Goal: Task Accomplishment & Management: Manage account settings

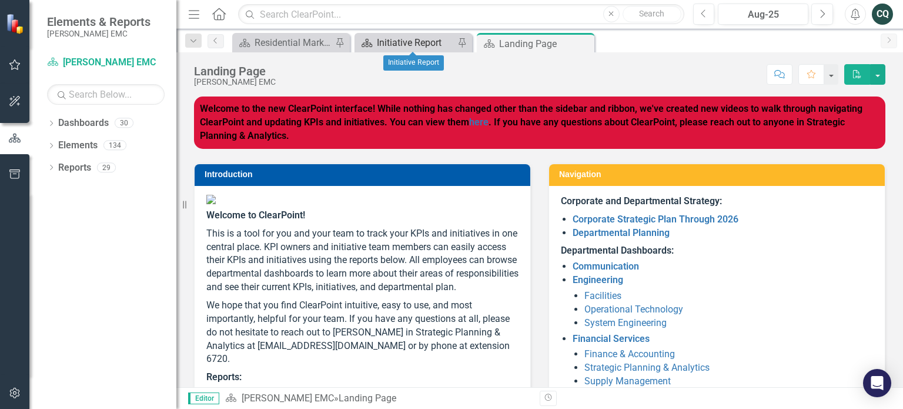
click at [388, 42] on div "Initiative Report" at bounding box center [416, 42] width 78 height 15
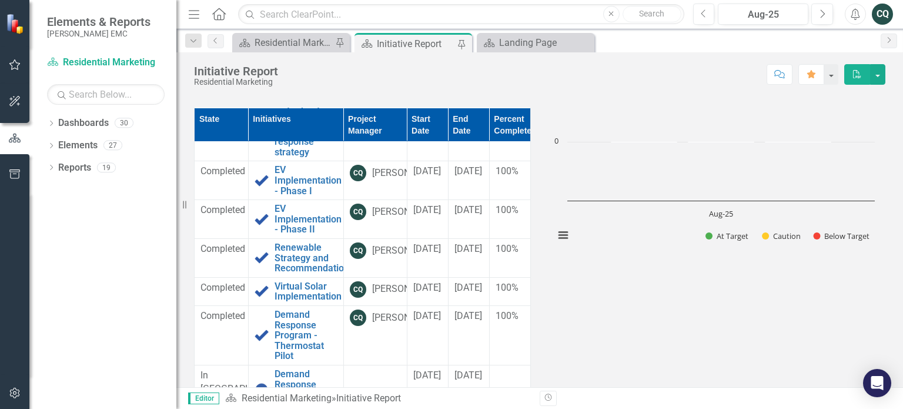
scroll to position [249, 0]
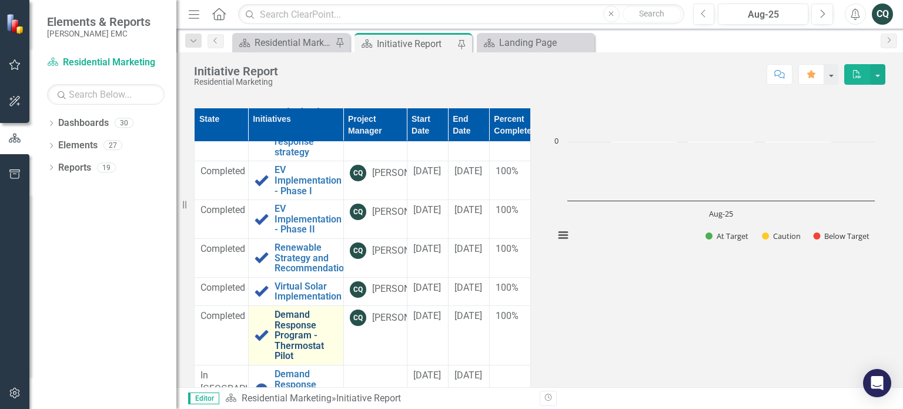
click at [282, 329] on link "Demand Response Program - Thermostat Pilot" at bounding box center [306, 335] width 63 height 52
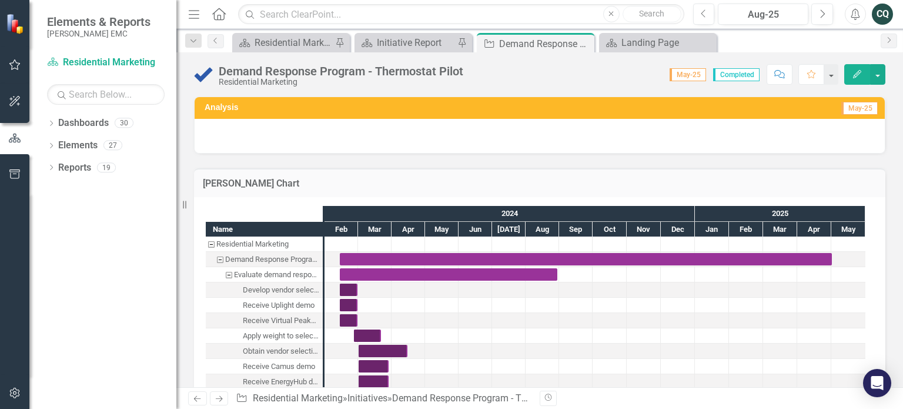
checkbox input "true"
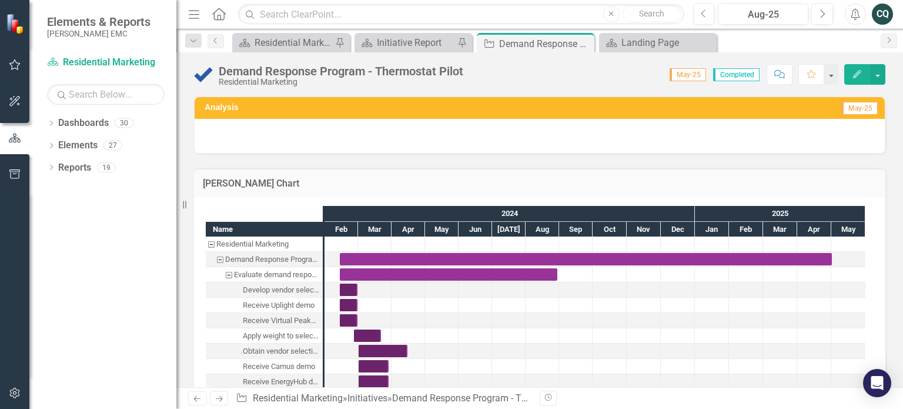
checkbox input "true"
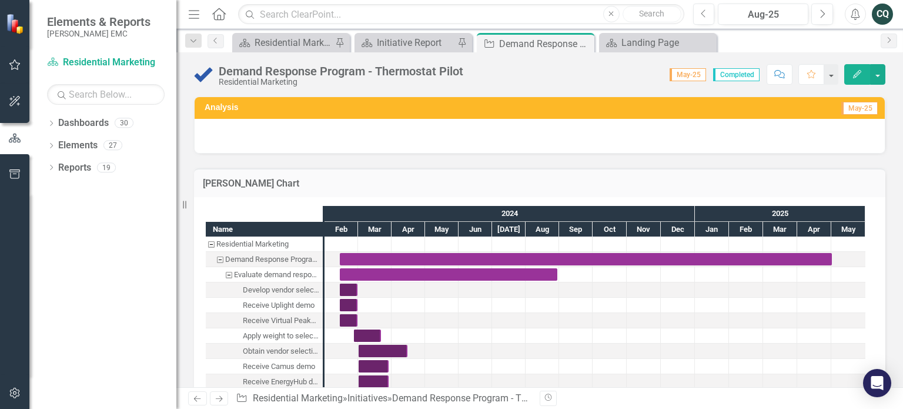
checkbox input "true"
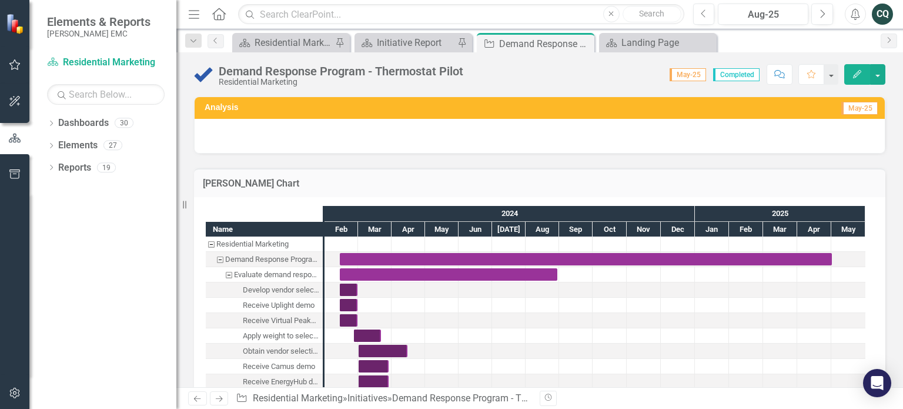
checkbox input "true"
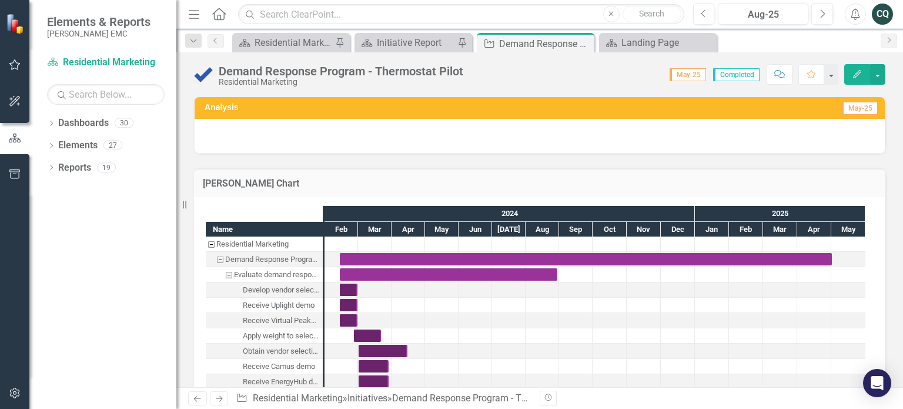
checkbox input "true"
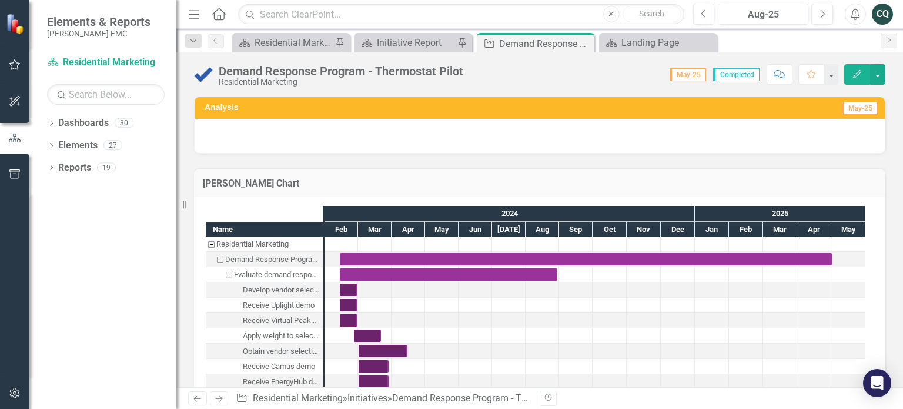
checkbox input "true"
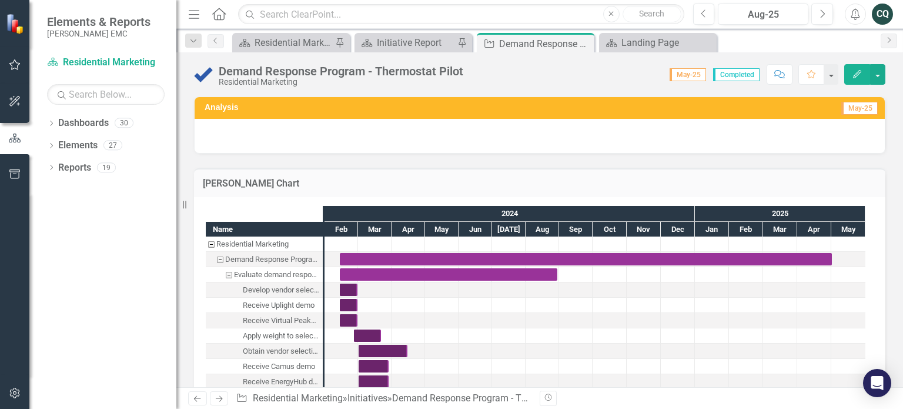
checkbox input "true"
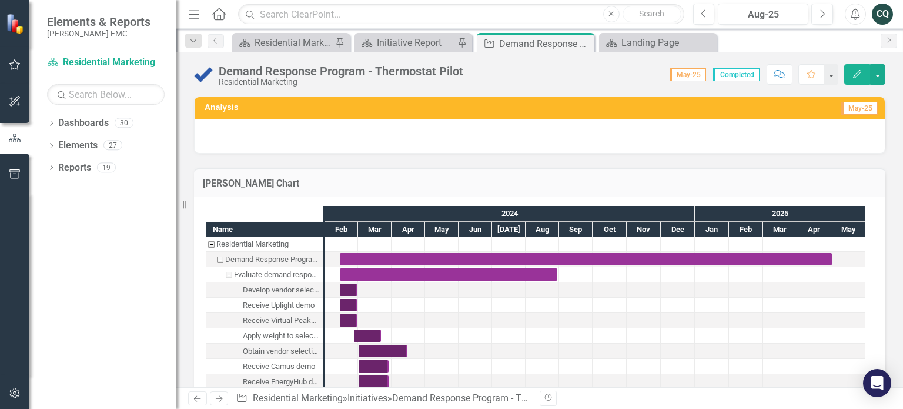
checkbox input "true"
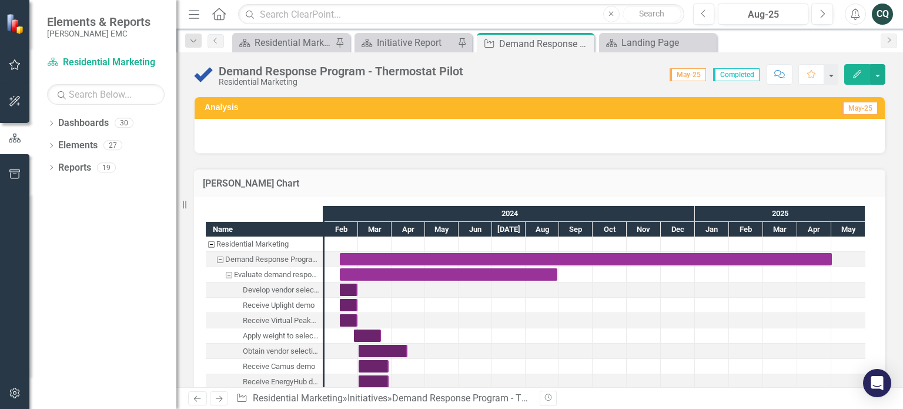
checkbox input "true"
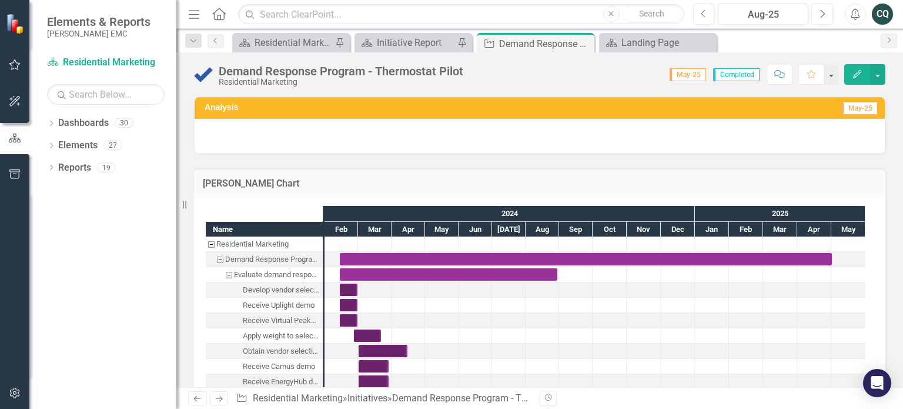
checkbox input "true"
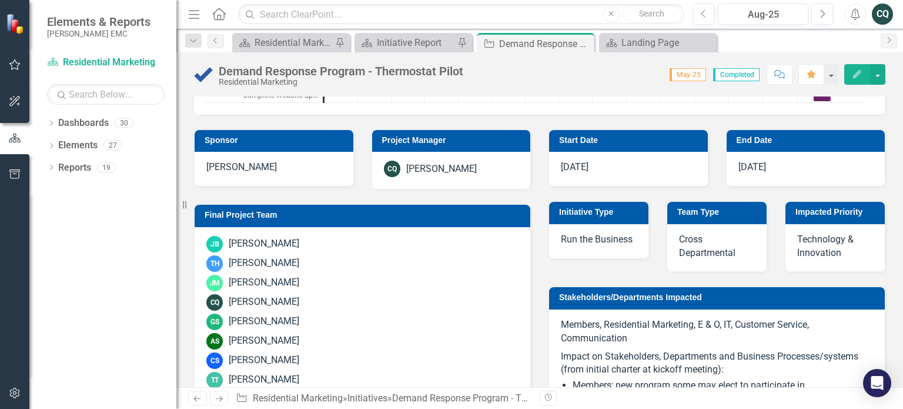
scroll to position [1047, 0]
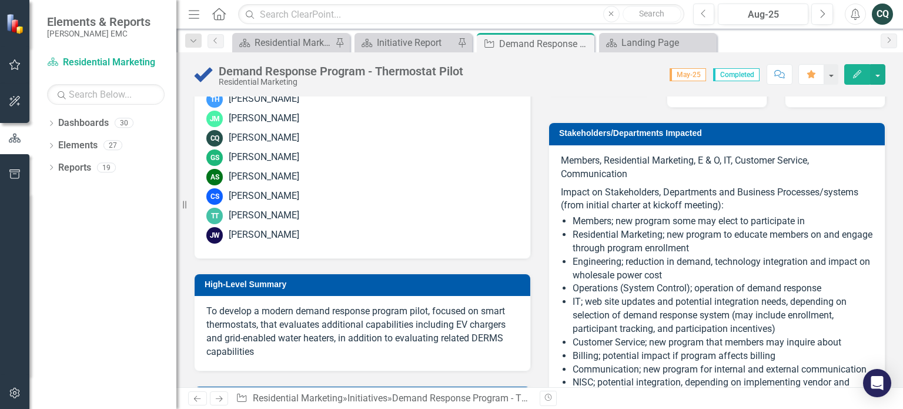
click at [899, 94] on div "Demand Response Program - Thermostat Pilot Residential Marketing Score: N/A May…" at bounding box center [539, 219] width 727 height 335
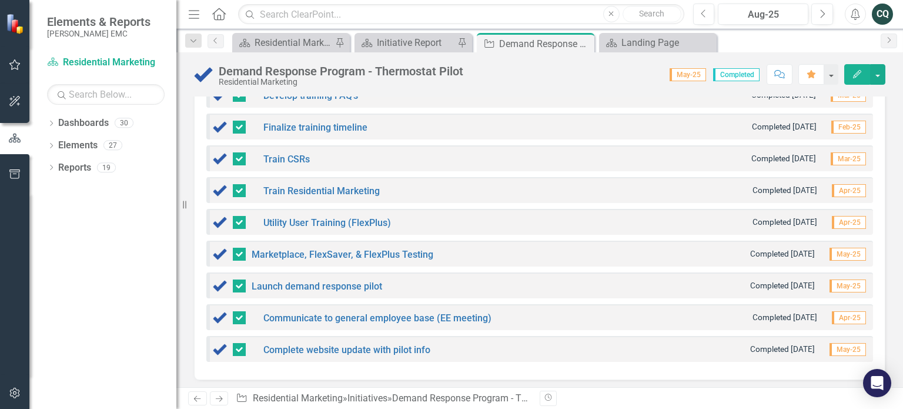
scroll to position [5334, 0]
click at [427, 44] on div "Initiative Report" at bounding box center [416, 42] width 78 height 15
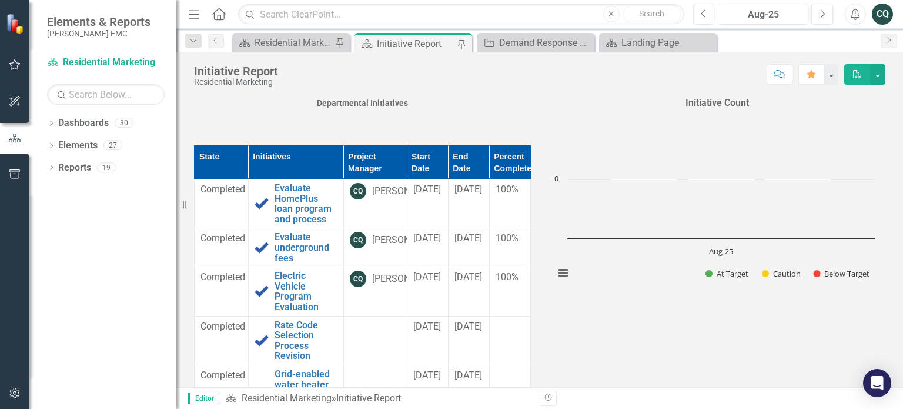
click at [221, 14] on icon "Home" at bounding box center [218, 14] width 15 height 12
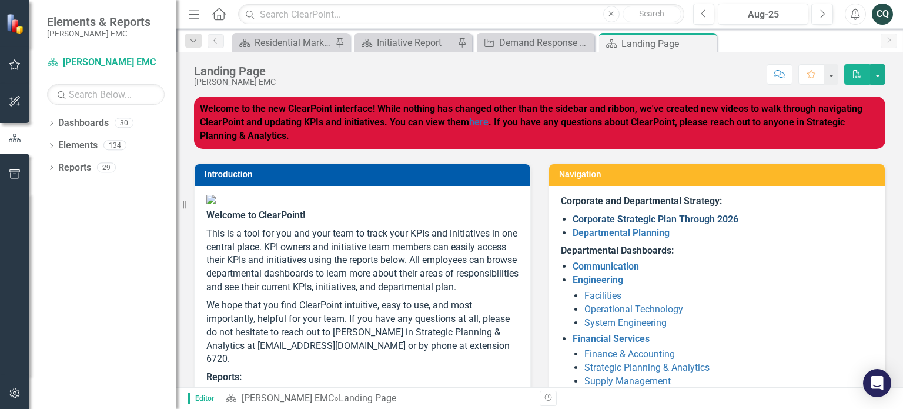
click at [595, 222] on link "Corporate Strategic Plan Through 2026" at bounding box center [656, 218] width 166 height 11
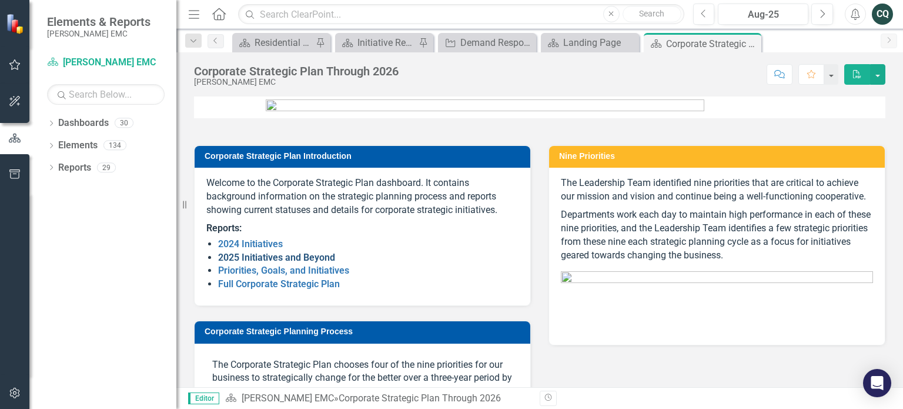
click at [238, 263] on link "2025 Initiatives and Beyond" at bounding box center [276, 257] width 117 height 11
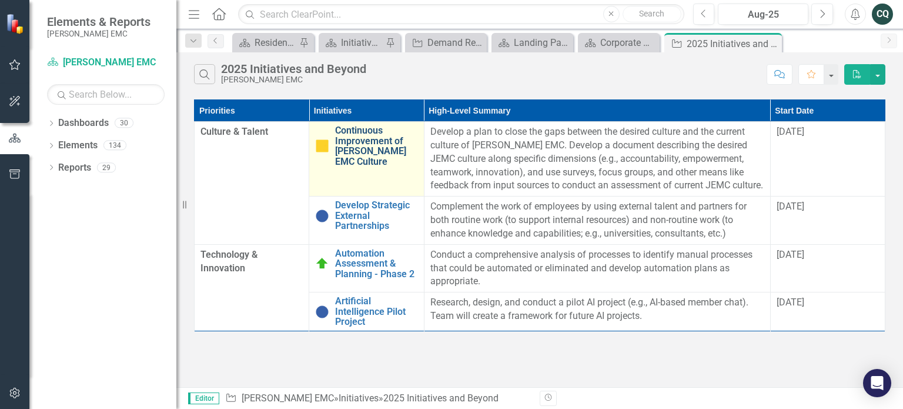
click at [372, 134] on link "Continuous Improvement of [PERSON_NAME] EMC Culture" at bounding box center [376, 145] width 82 height 41
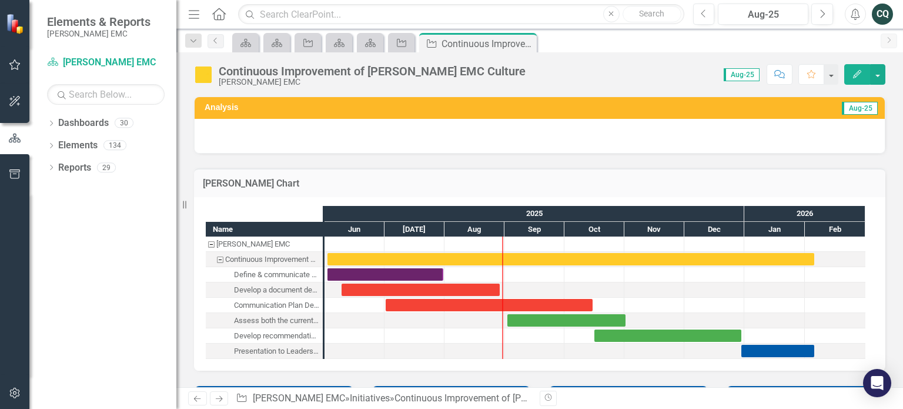
checkbox input "true"
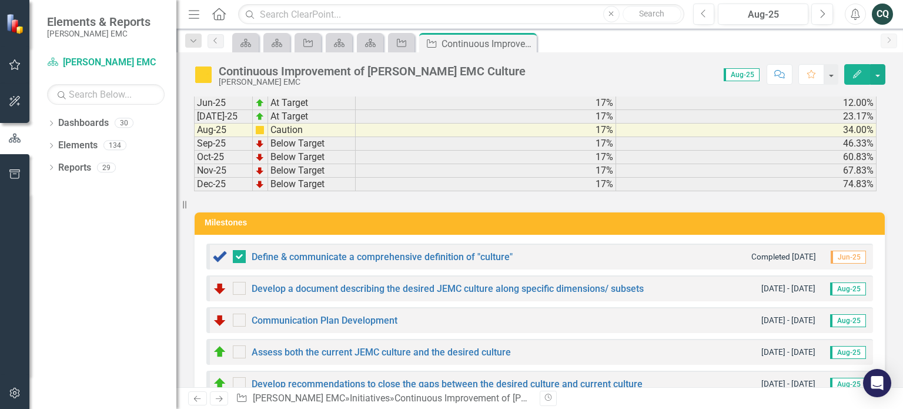
scroll to position [3797, 0]
